Goal: Task Accomplishment & Management: Use online tool/utility

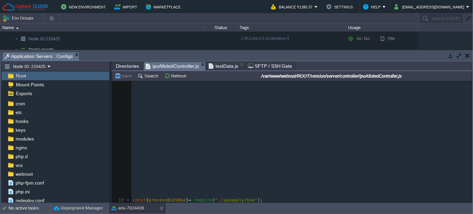
scroll to position [185, 0]
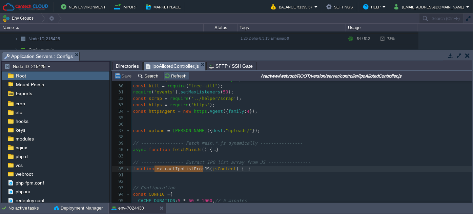
click at [164, 76] on button "Refresh" at bounding box center [176, 76] width 24 height 6
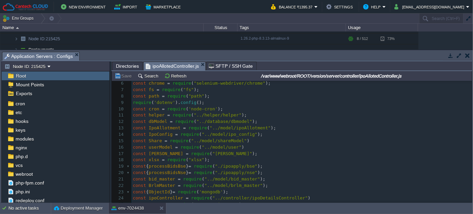
scroll to position [31, 0]
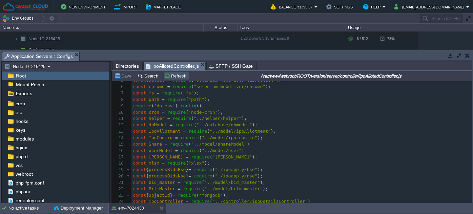
click at [164, 75] on button "Refresh" at bounding box center [176, 76] width 24 height 6
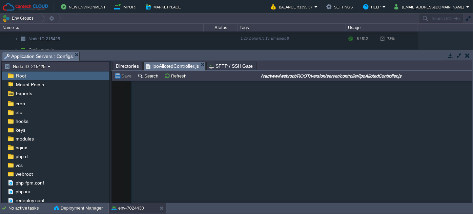
scroll to position [6632, 0]
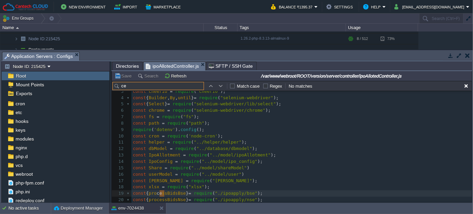
type input "c"
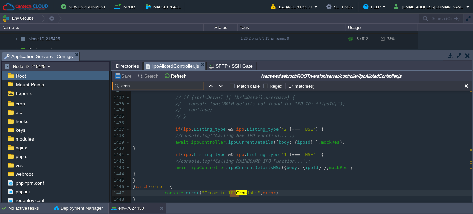
type input "cron"
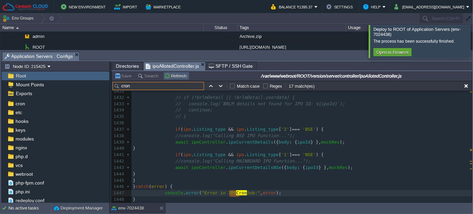
click at [166, 74] on button "Refresh" at bounding box center [176, 76] width 24 height 6
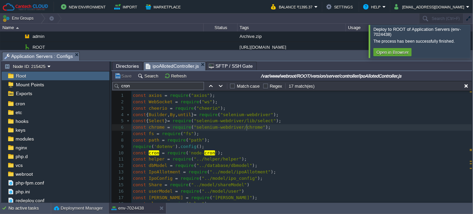
click at [248, 130] on pre "const chrome = require ( "selenium-webdriver/chrome" );" at bounding box center [302, 127] width 341 height 6
paste input "ALLOTMENR_RUN_CRON"
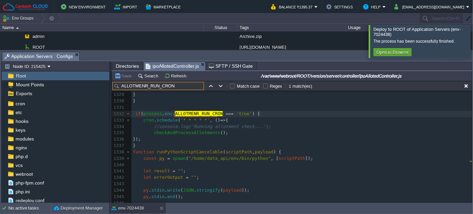
type input "ALLOTMENR_RUN_CRON"
click at [119, 69] on span "Directories" at bounding box center [127, 66] width 23 height 8
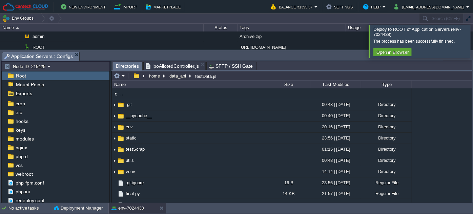
click at [155, 67] on span "ipoAllotedController.js" at bounding box center [172, 66] width 53 height 8
